Goal: Task Accomplishment & Management: Manage account settings

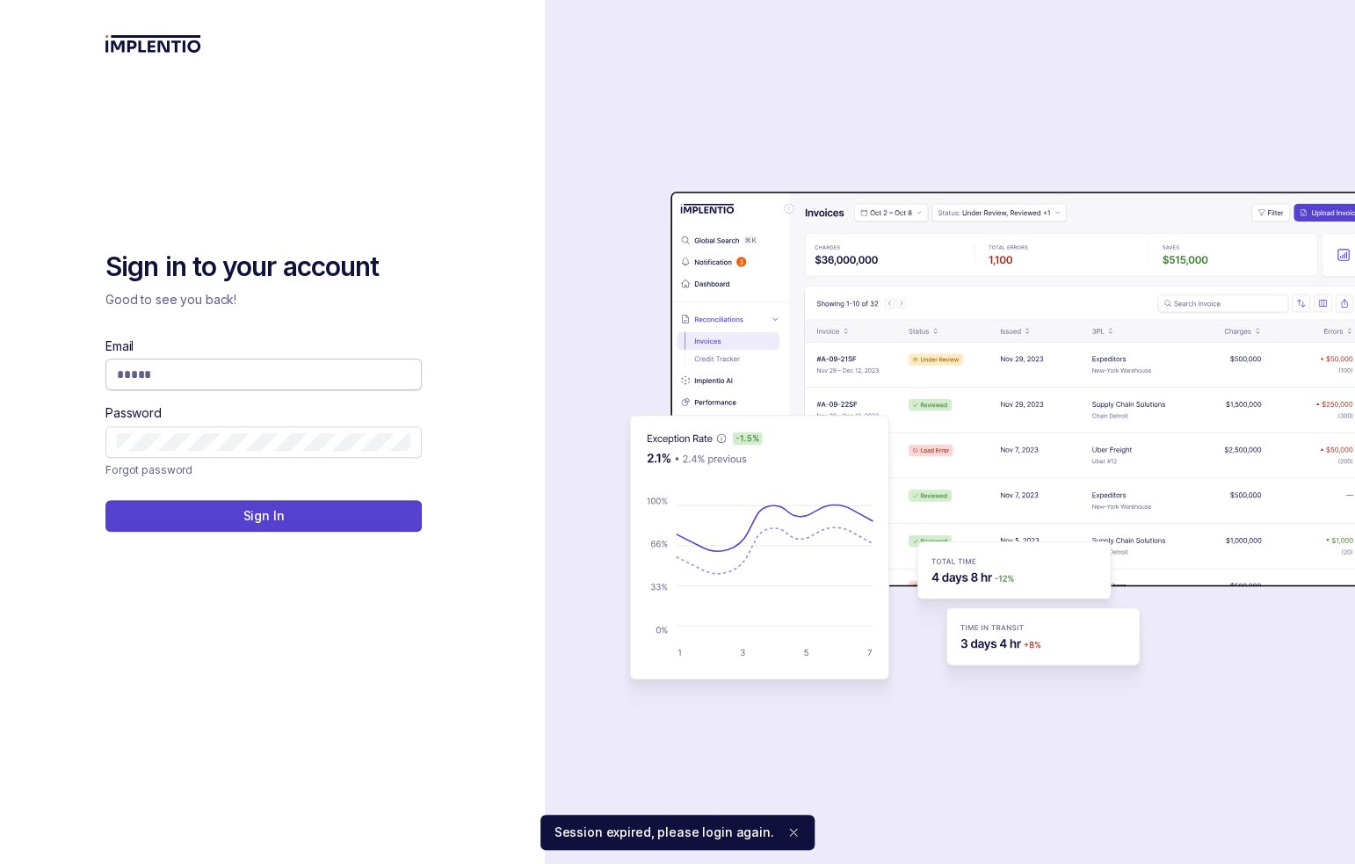
click at [234, 377] on input "Email" at bounding box center [264, 375] width 294 height 18
type input "**********"
click at [238, 526] on button at bounding box center [263, 516] width 316 height 32
